Goal: Book appointment/travel/reservation

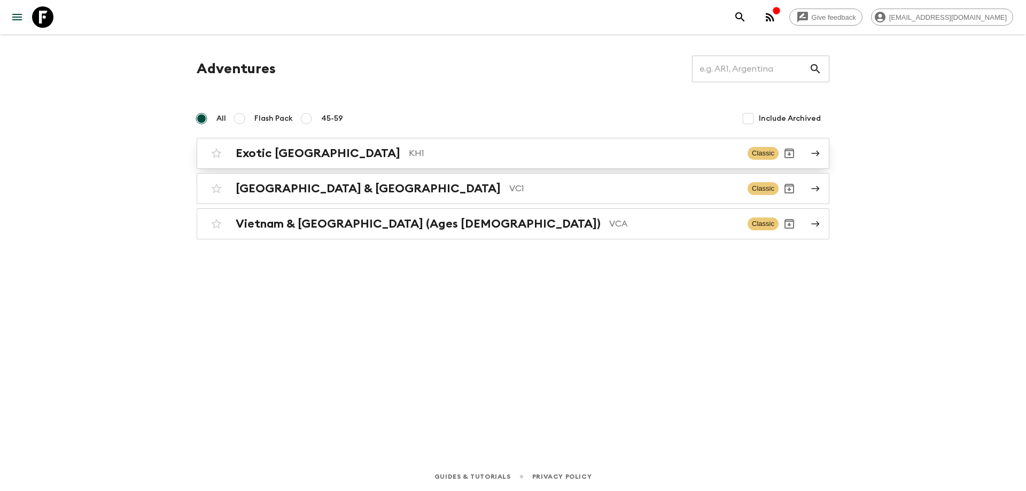
click at [409, 155] on p "KH1" at bounding box center [574, 153] width 330 height 13
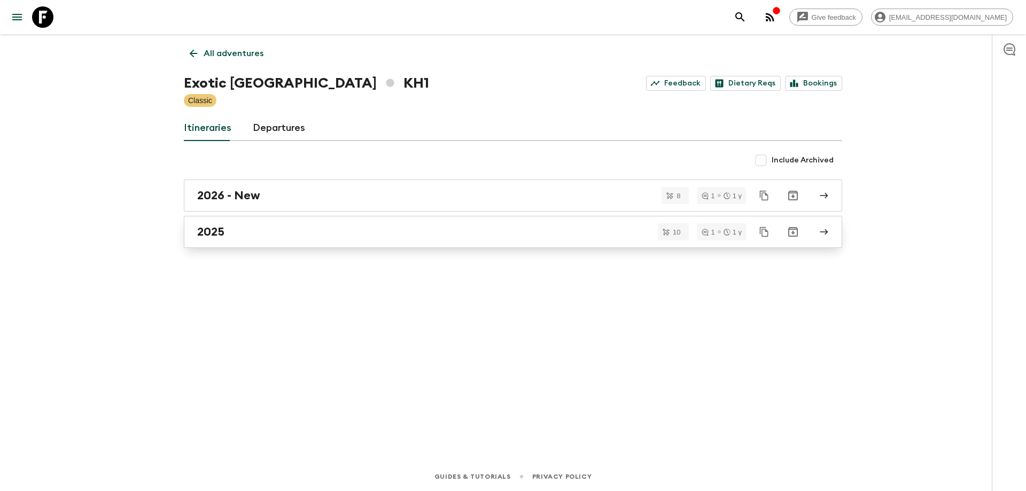
click at [270, 228] on div "2025" at bounding box center [502, 232] width 611 height 14
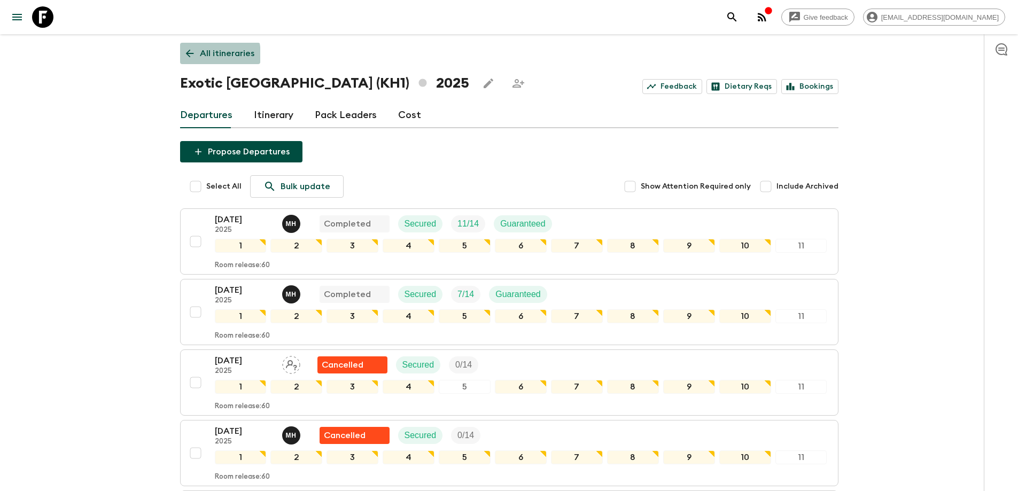
click at [189, 56] on icon at bounding box center [189, 54] width 8 height 8
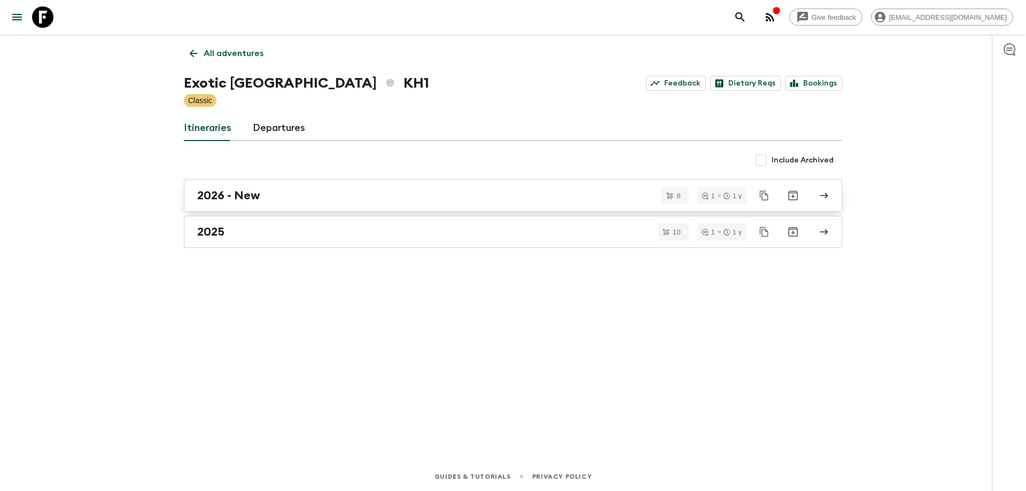
click at [287, 207] on link "2026 - New" at bounding box center [513, 196] width 658 height 32
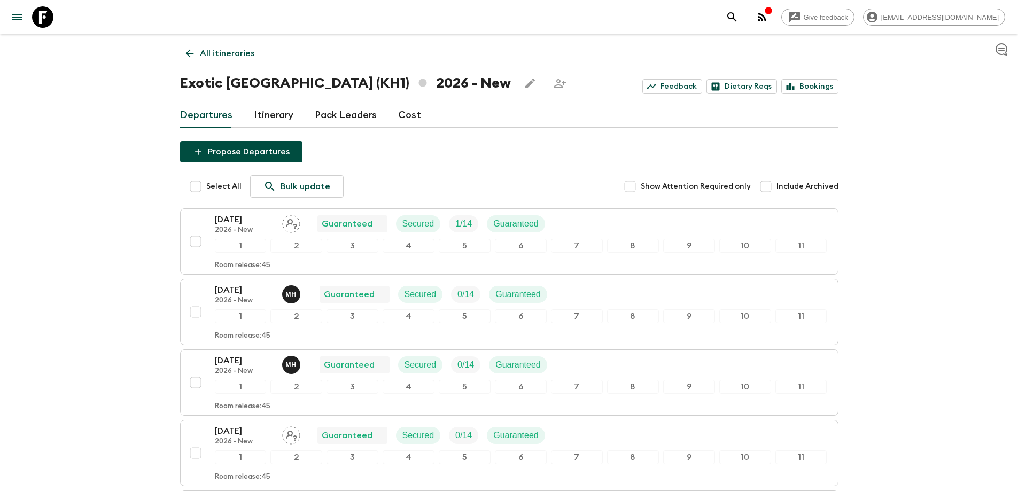
click at [184, 50] on icon at bounding box center [190, 54] width 12 height 12
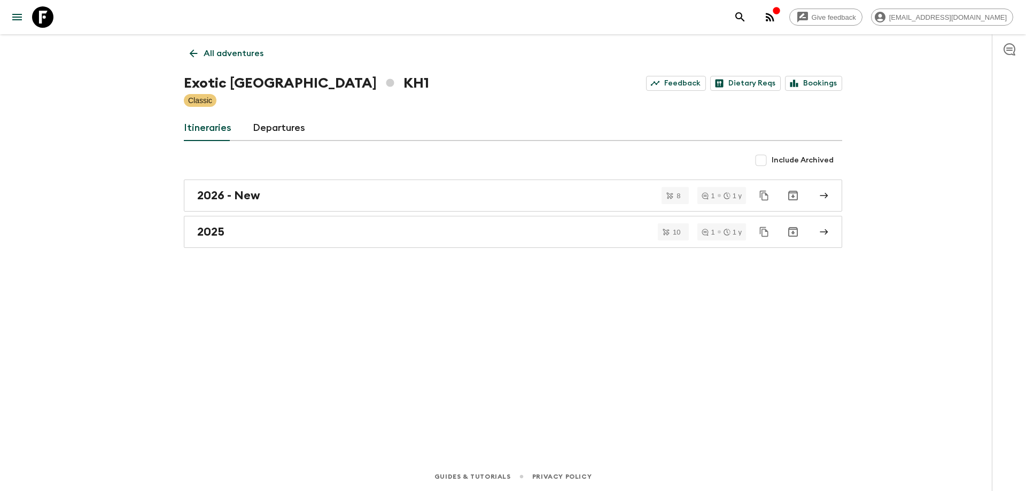
click at [184, 50] on link "All adventures" at bounding box center [226, 53] width 85 height 21
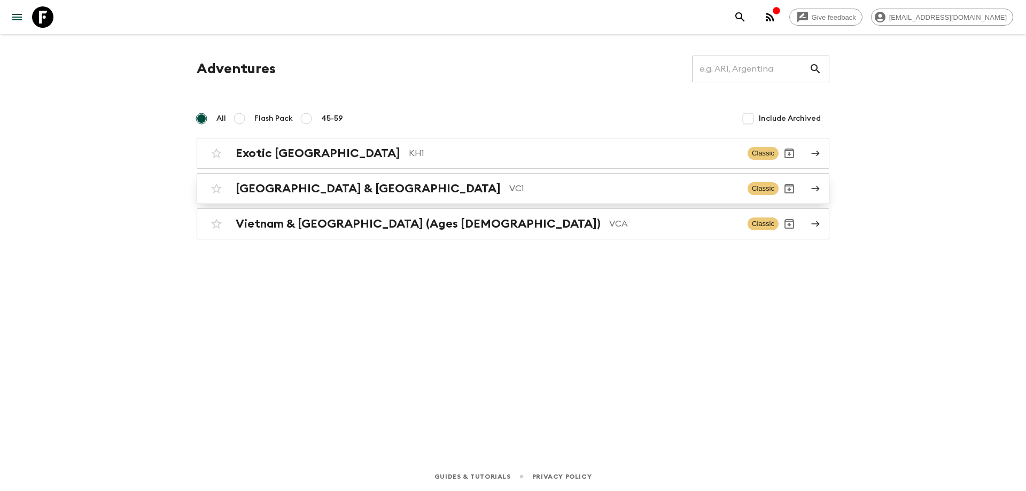
click at [308, 192] on h2 "[GEOGRAPHIC_DATA] & [GEOGRAPHIC_DATA]" at bounding box center [368, 189] width 265 height 14
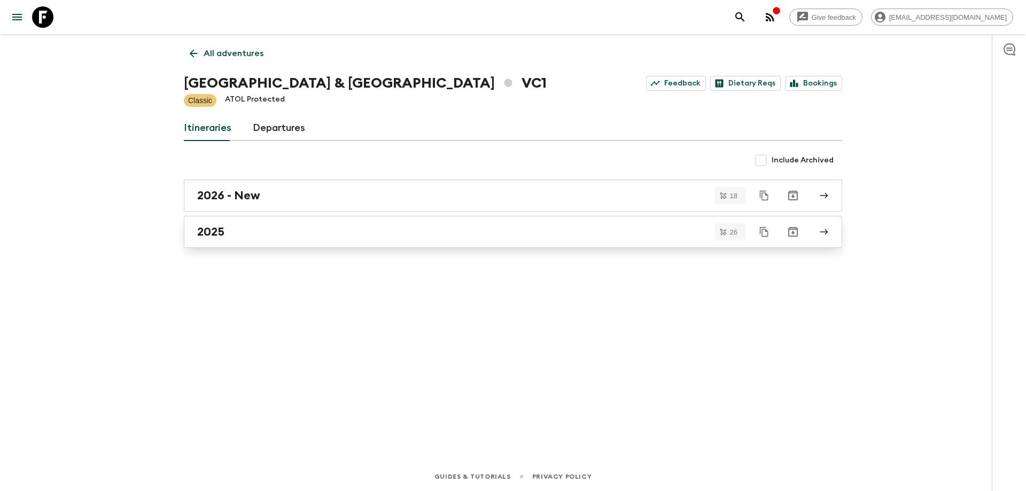
click at [236, 228] on div "2025" at bounding box center [502, 232] width 611 height 14
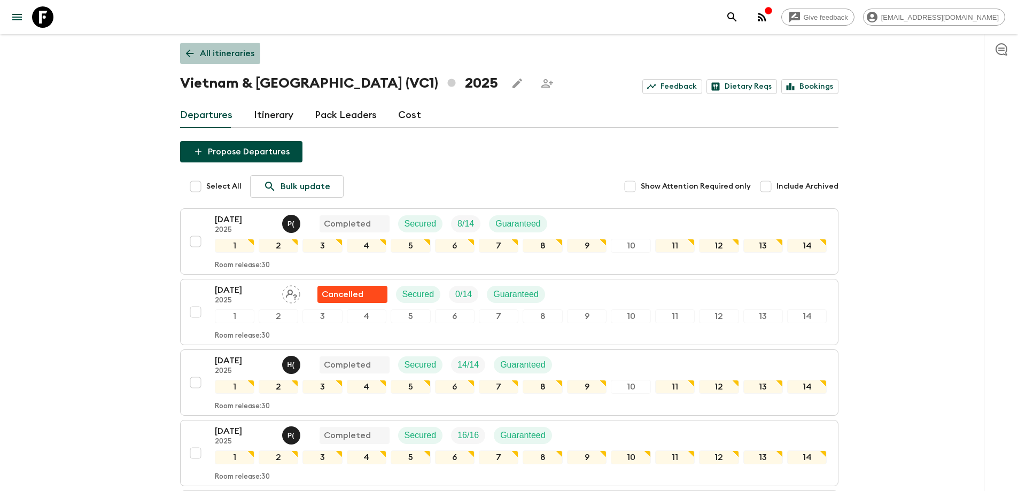
click at [184, 56] on icon at bounding box center [190, 54] width 12 height 12
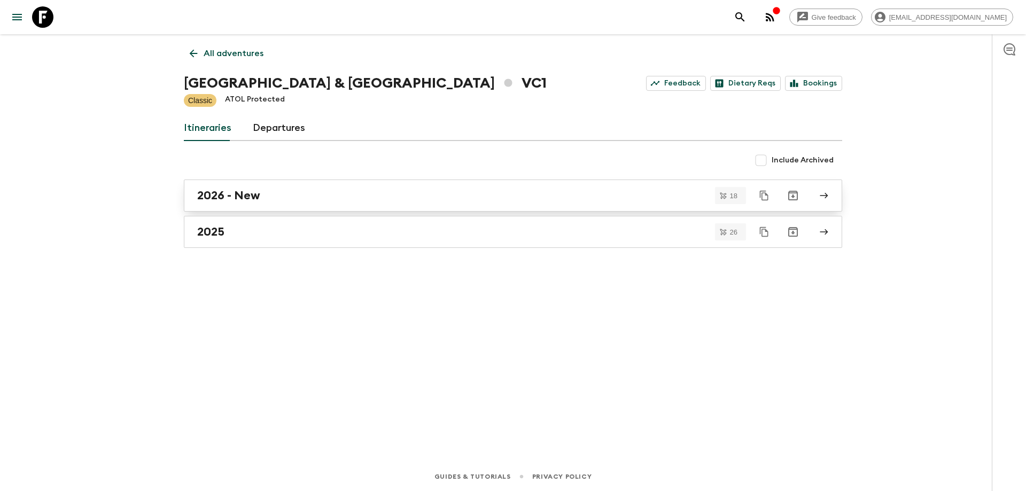
click at [297, 207] on link "2026 - New" at bounding box center [513, 196] width 658 height 32
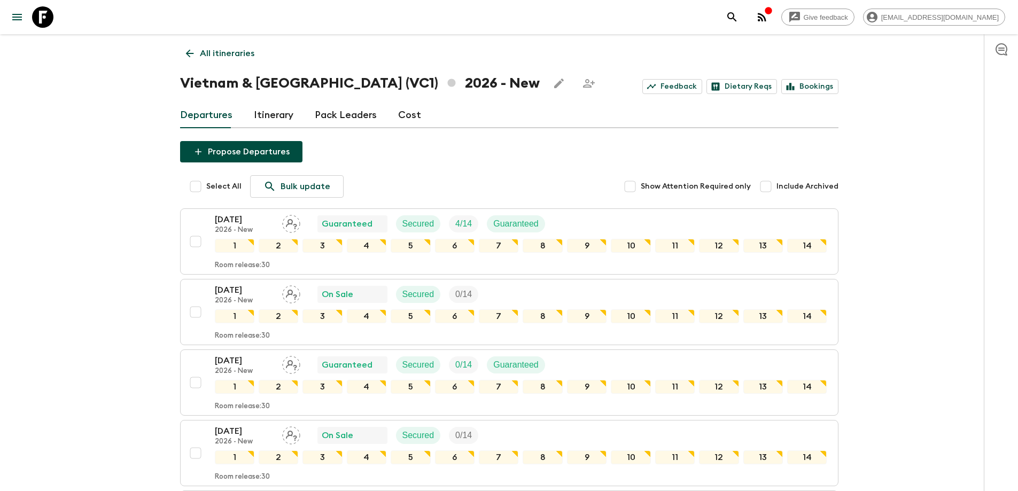
click at [183, 50] on link "All itineraries" at bounding box center [220, 53] width 80 height 21
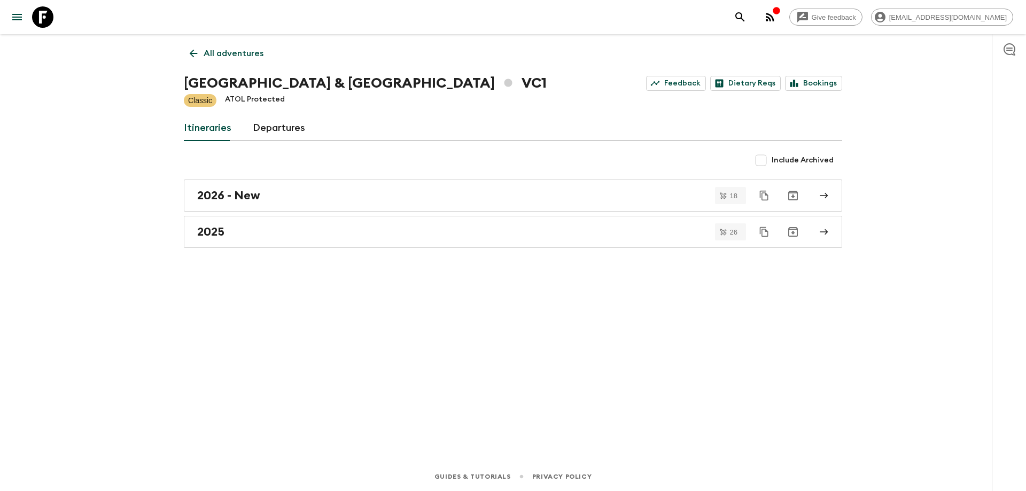
click at [192, 58] on icon at bounding box center [194, 54] width 12 height 12
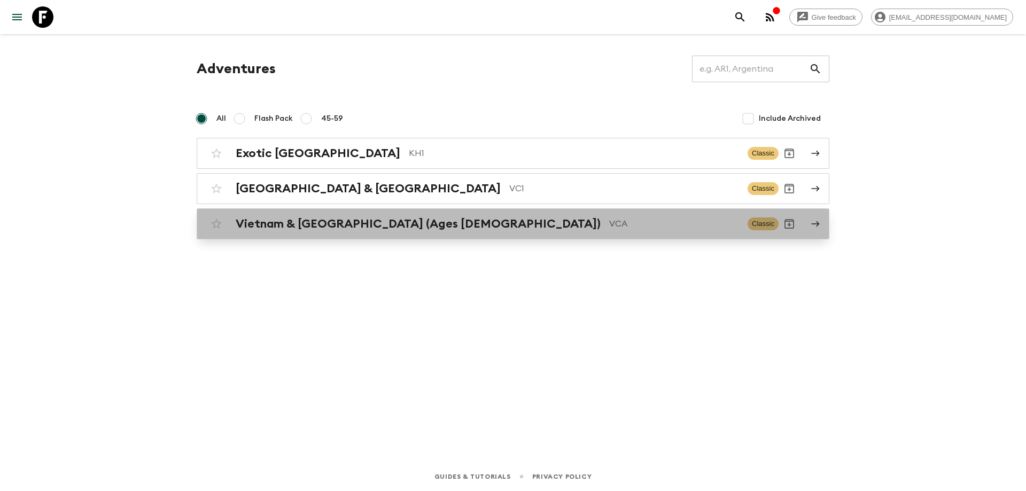
click at [333, 214] on div "Vietnam & [GEOGRAPHIC_DATA] (Ages [DEMOGRAPHIC_DATA]) VCA Classic" at bounding box center [492, 223] width 573 height 21
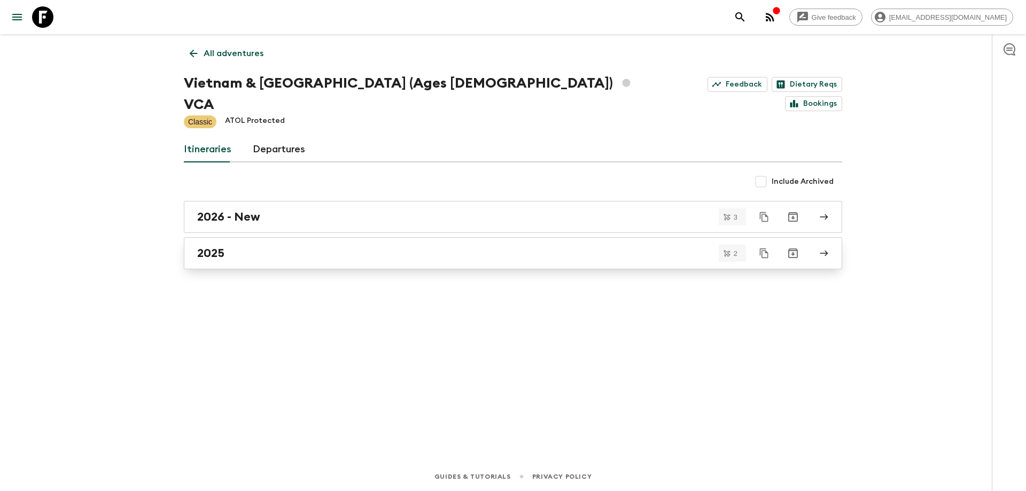
click at [307, 246] on div "2025" at bounding box center [502, 253] width 611 height 14
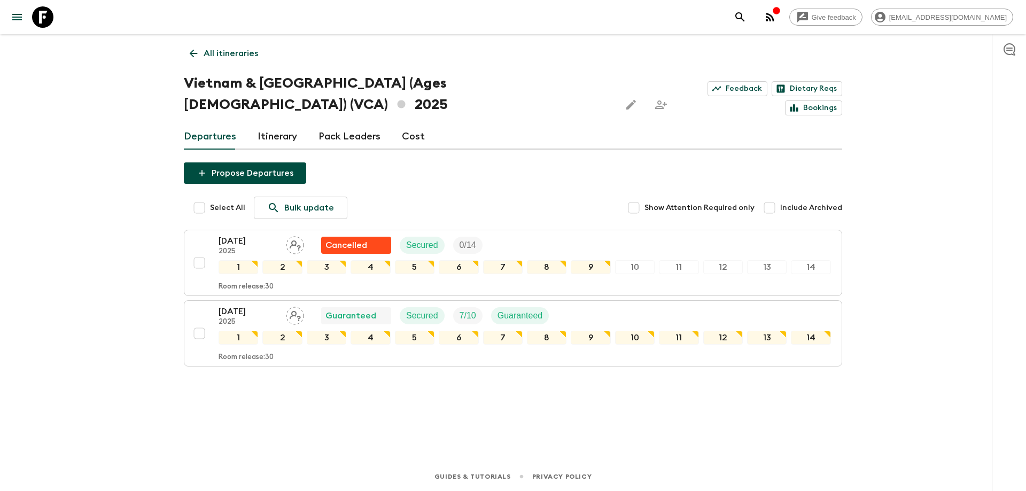
click at [188, 53] on icon at bounding box center [194, 54] width 12 height 12
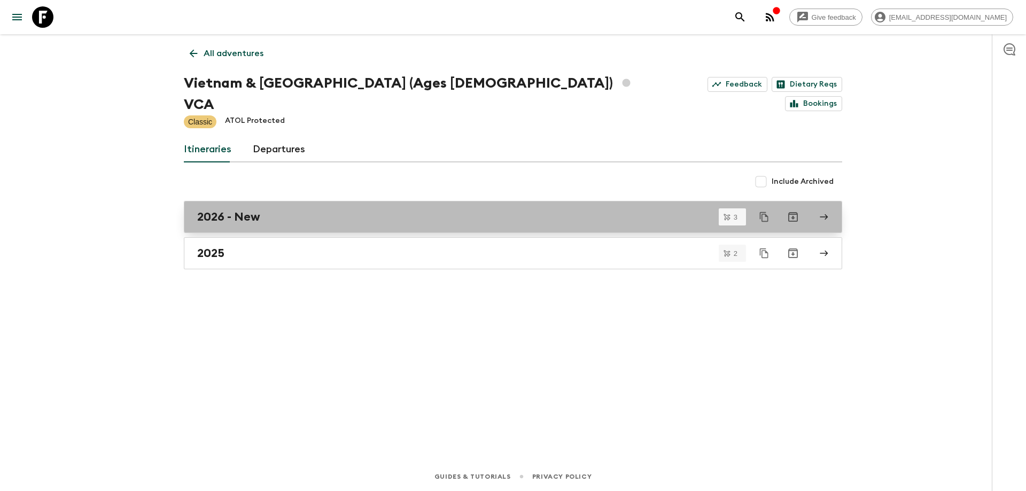
click at [290, 203] on link "2026 - New" at bounding box center [513, 217] width 658 height 32
